Goal: Task Accomplishment & Management: Use online tool/utility

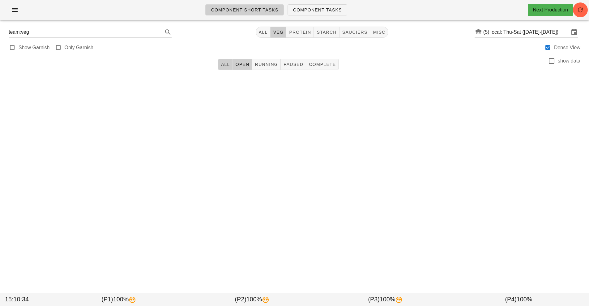
click at [218, 67] on button "All" at bounding box center [225, 64] width 15 height 11
click at [587, 10] on span "button" at bounding box center [580, 9] width 15 height 7
click at [526, 31] on input "local: Thu-Sat ([DATE]-[DATE])" at bounding box center [530, 32] width 79 height 10
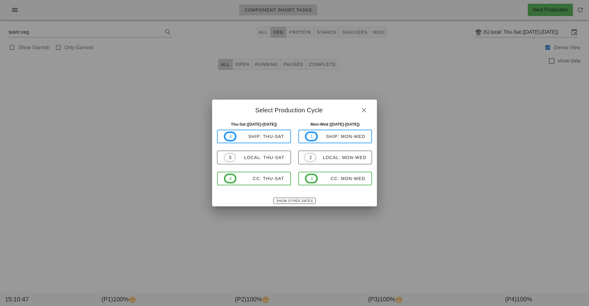
click at [261, 30] on div at bounding box center [294, 153] width 589 height 306
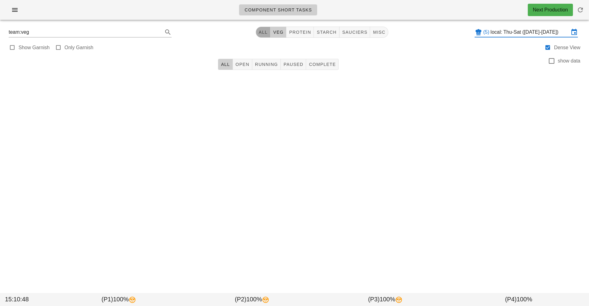
click at [261, 30] on span "All" at bounding box center [263, 32] width 9 height 5
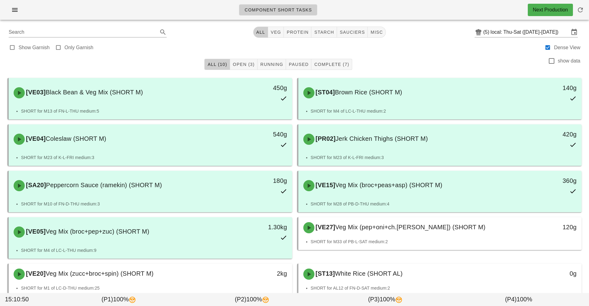
scroll to position [35, 0]
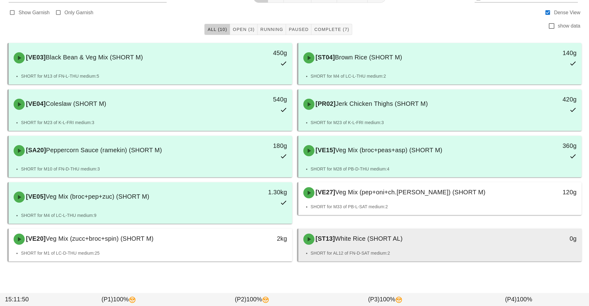
click at [368, 252] on li "SHORT for AL12 of FN-D-SAT medium:2" at bounding box center [444, 253] width 266 height 7
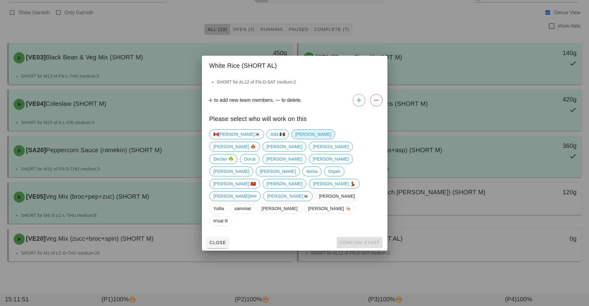
click at [295, 139] on span "[PERSON_NAME]" at bounding box center [313, 134] width 36 height 9
click at [364, 240] on span "Confirm Start" at bounding box center [359, 242] width 41 height 5
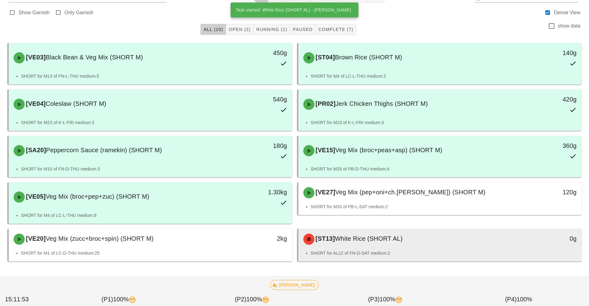
click at [420, 248] on div "[ST13] White Rice (SHORT AL)" at bounding box center [405, 239] width 211 height 19
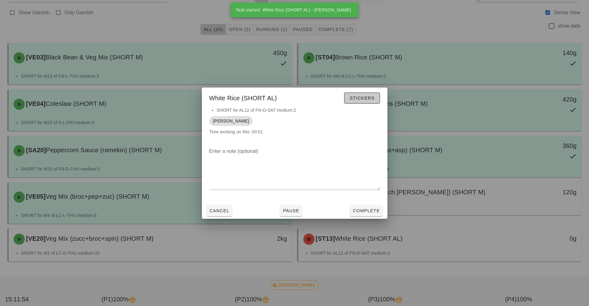
click at [365, 102] on button "Stickers" at bounding box center [362, 98] width 36 height 11
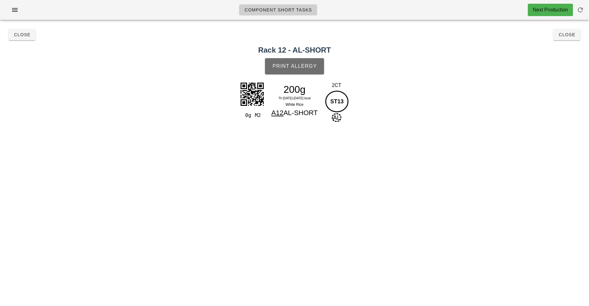
click at [303, 70] on button "Print Allergy" at bounding box center [294, 66] width 59 height 16
click at [570, 37] on span "Close" at bounding box center [567, 34] width 17 height 5
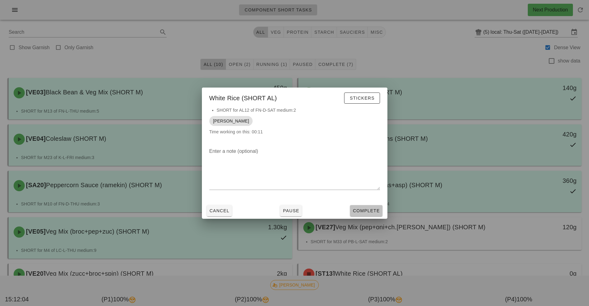
click at [375, 212] on span "Complete" at bounding box center [366, 210] width 27 height 5
